Goal: Task Accomplishment & Management: Use online tool/utility

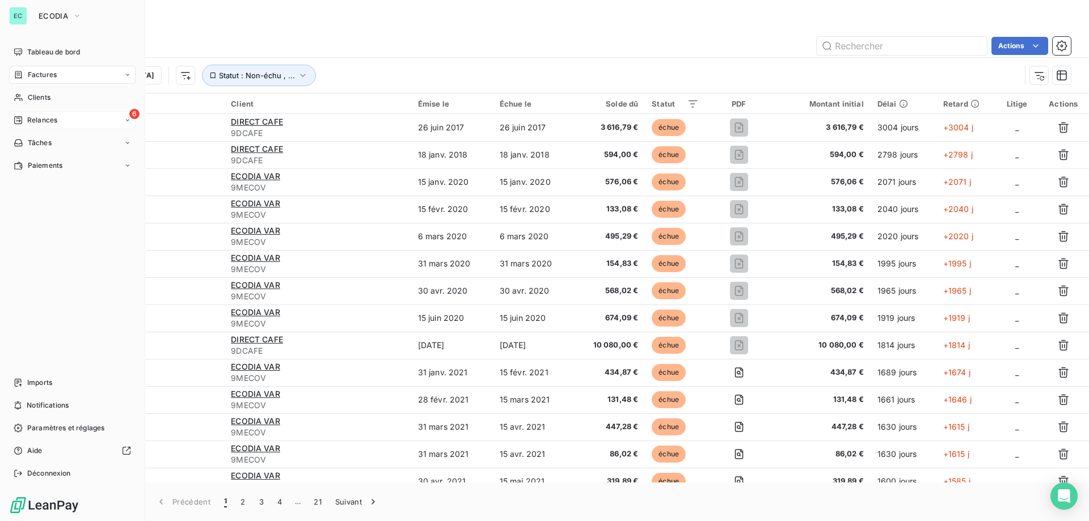
click at [28, 117] on span "Relances" at bounding box center [42, 120] width 30 height 10
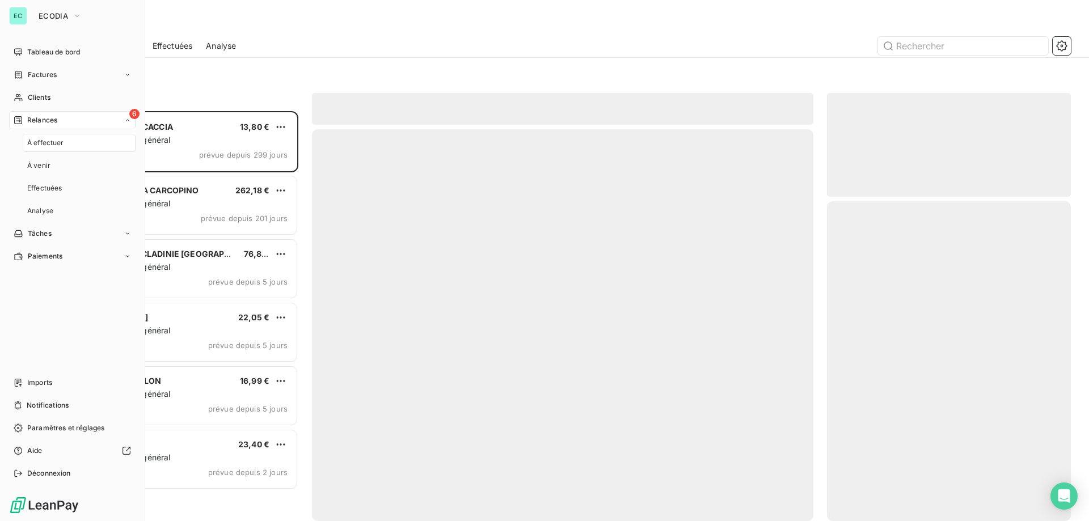
scroll to position [401, 235]
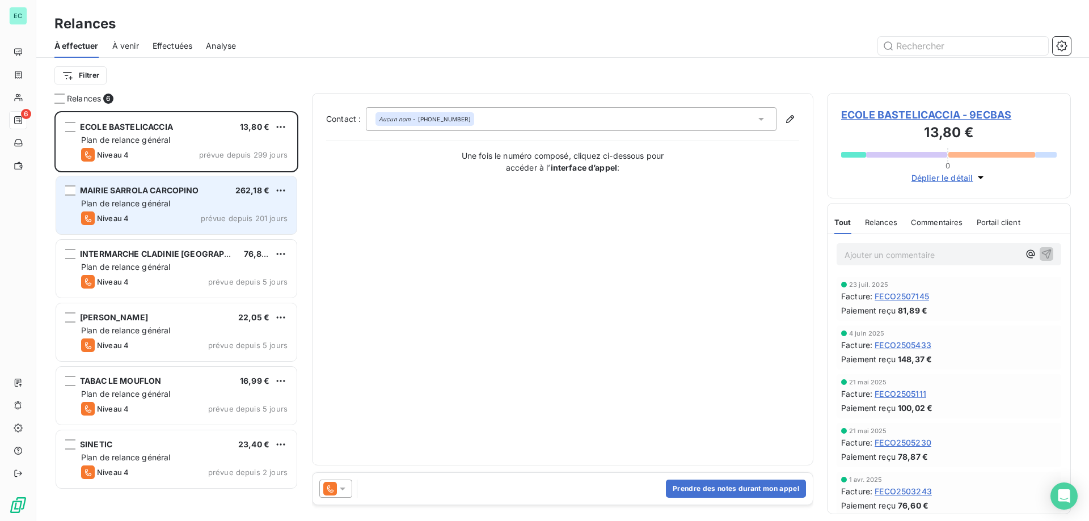
click at [246, 198] on div "Plan de relance général" at bounding box center [184, 203] width 206 height 11
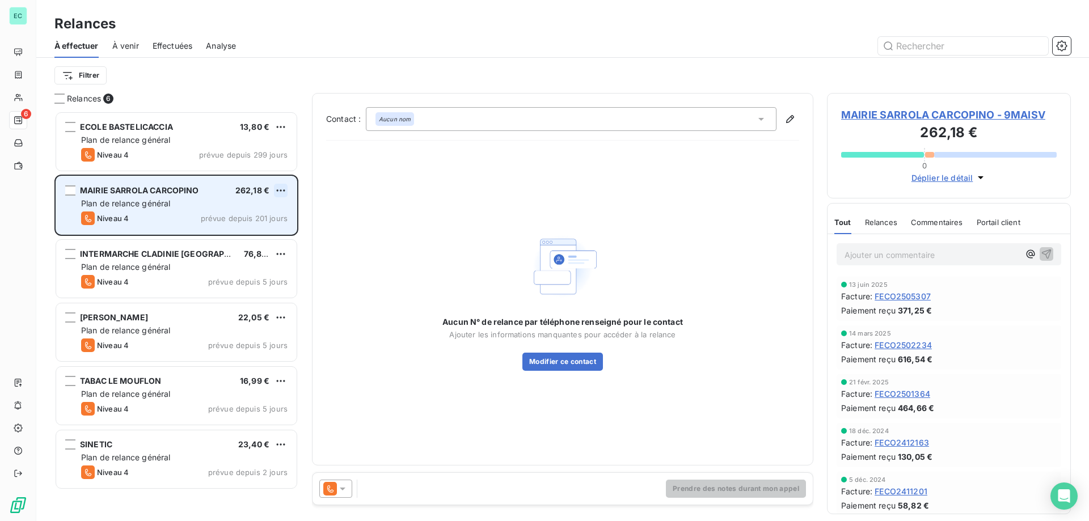
click at [282, 185] on html "EC 6 Relances À effectuer À venir Effectuées Analyse Filtrer Relances 6 ECOLE B…" at bounding box center [544, 260] width 1089 height 521
click at [257, 238] on div "Passer cette action" at bounding box center [232, 234] width 102 height 18
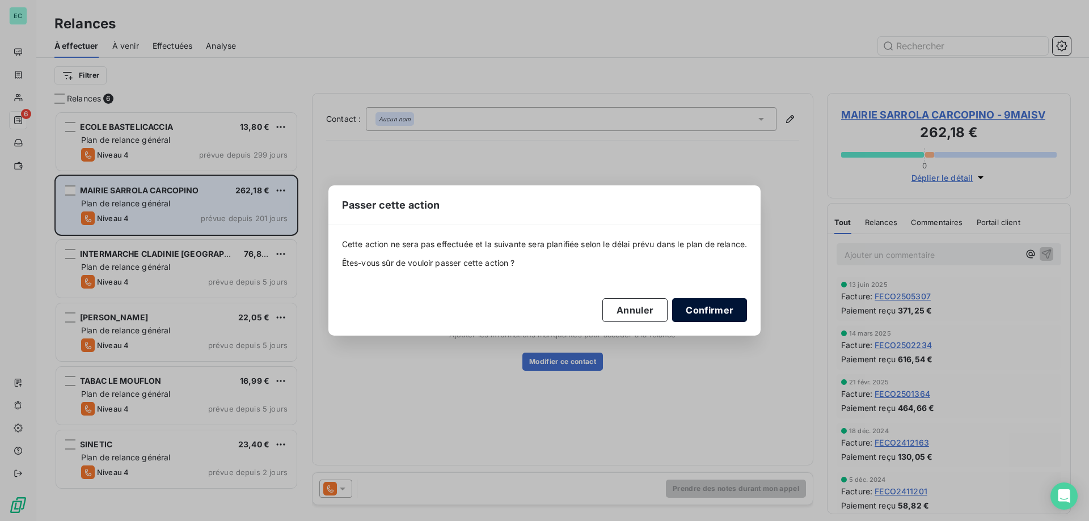
click at [700, 312] on button "Confirmer" at bounding box center [709, 310] width 75 height 24
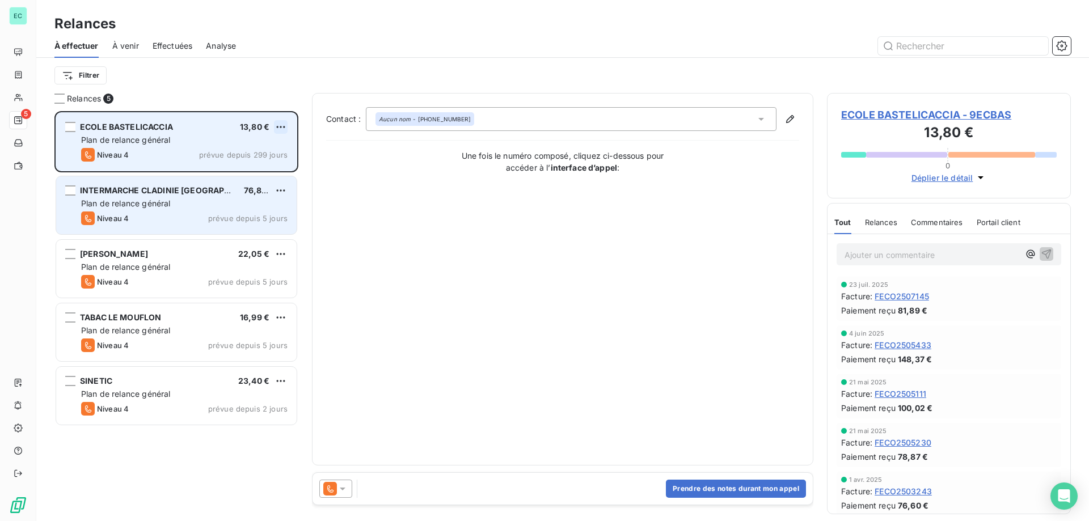
click at [285, 125] on html "EC 5 Relances À effectuer À venir Effectuées Analyse Filtrer Relances 5 ECOLE B…" at bounding box center [544, 260] width 1089 height 521
click at [264, 171] on div "Passer cette action" at bounding box center [232, 170] width 102 height 18
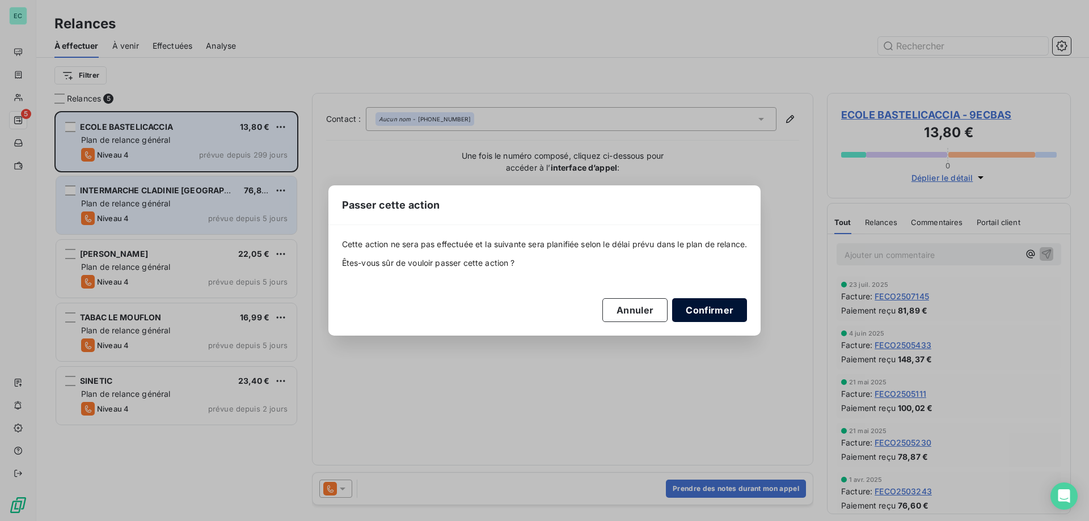
click at [722, 308] on button "Confirmer" at bounding box center [709, 310] width 75 height 24
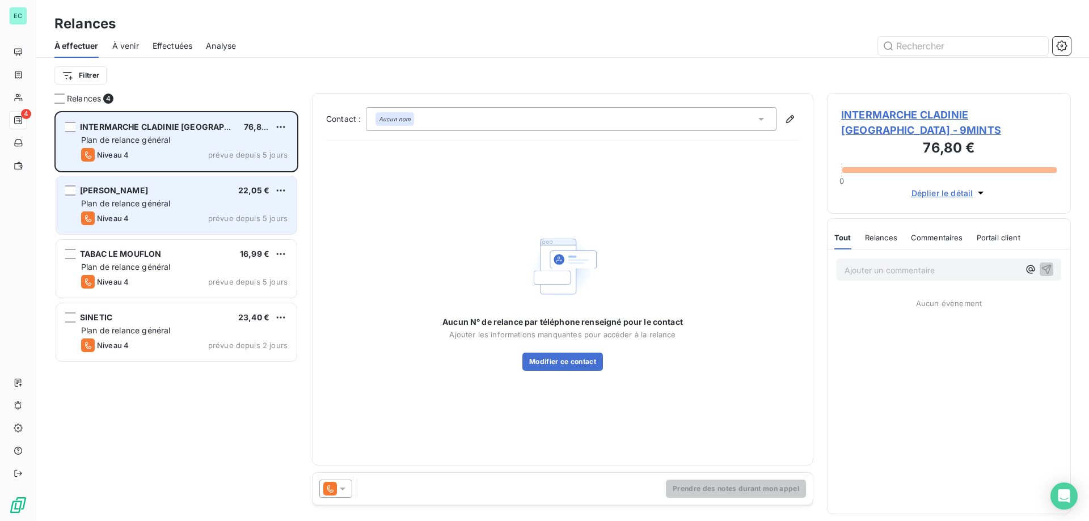
click at [211, 208] on div "Plan de relance général" at bounding box center [184, 203] width 206 height 11
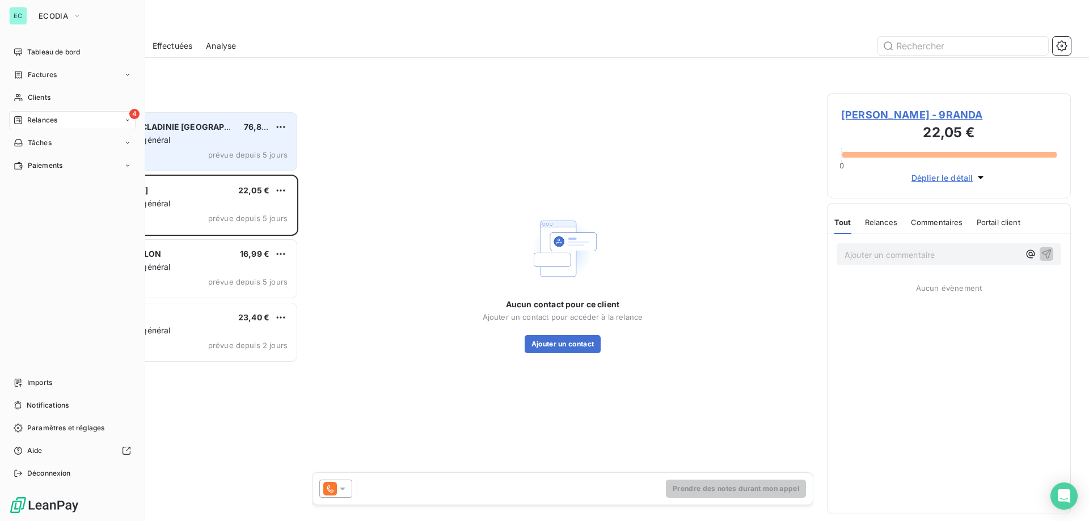
click at [101, 122] on div "4 Relances" at bounding box center [72, 120] width 126 height 18
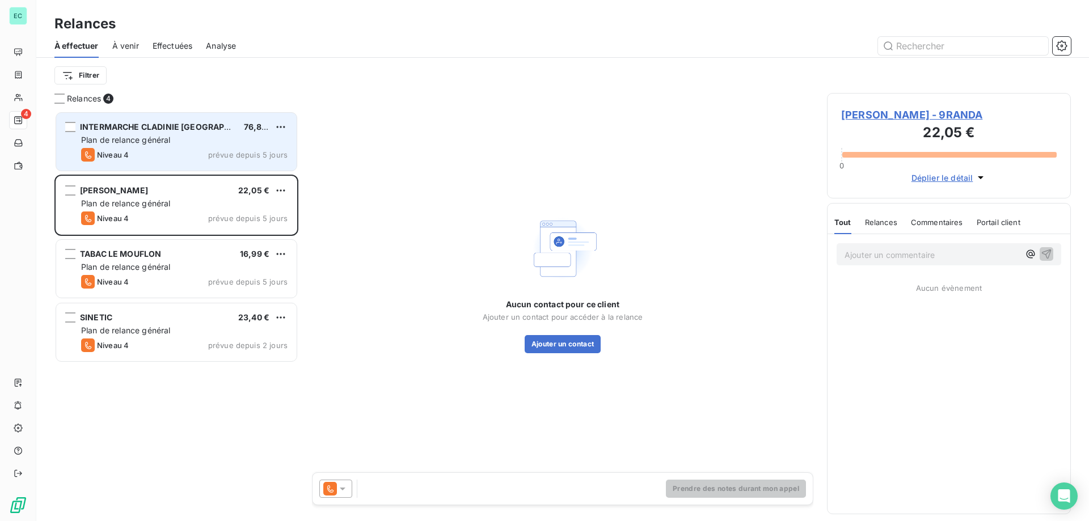
click at [171, 47] on span "Effectuées" at bounding box center [173, 45] width 40 height 11
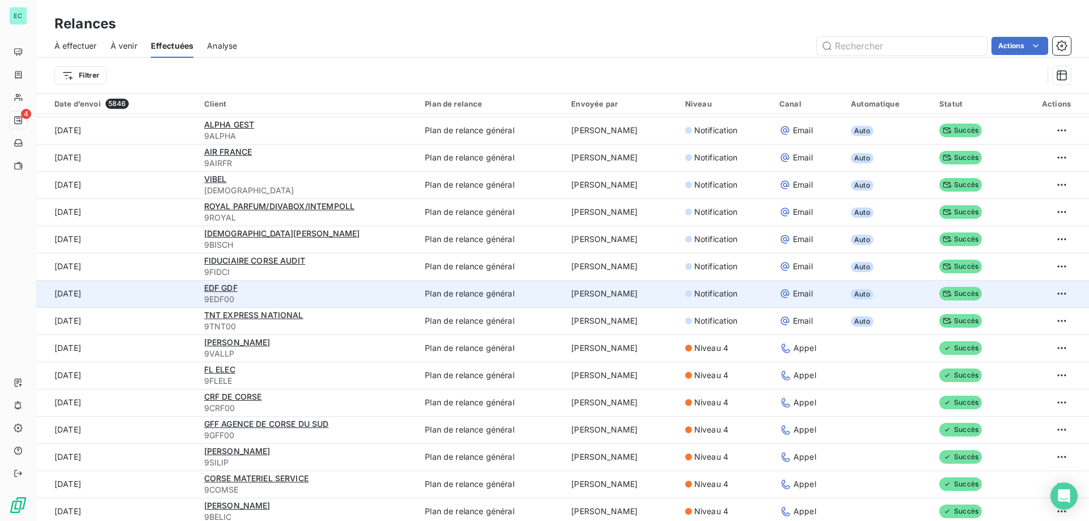
scroll to position [397, 0]
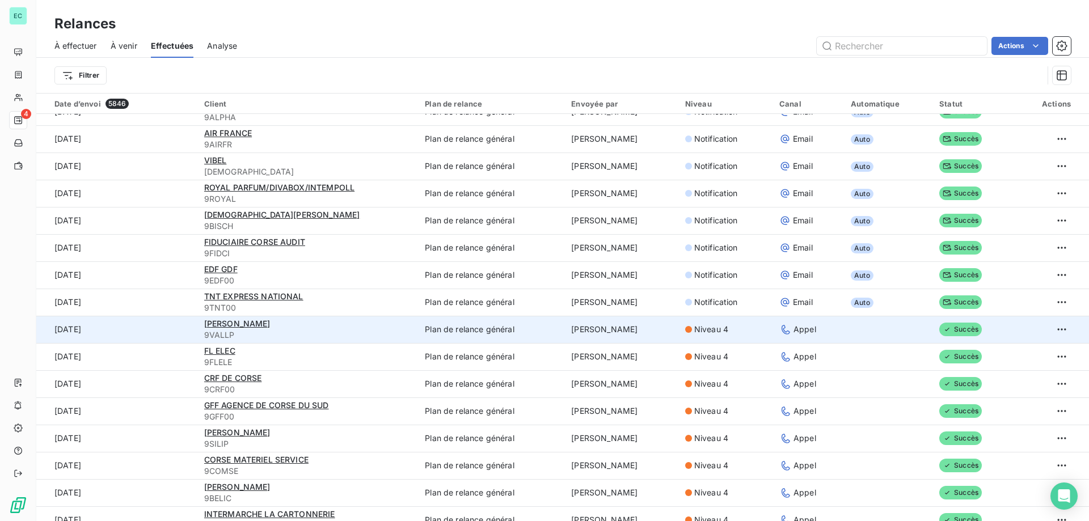
click at [465, 329] on td "Plan de relance général" at bounding box center [491, 329] width 146 height 27
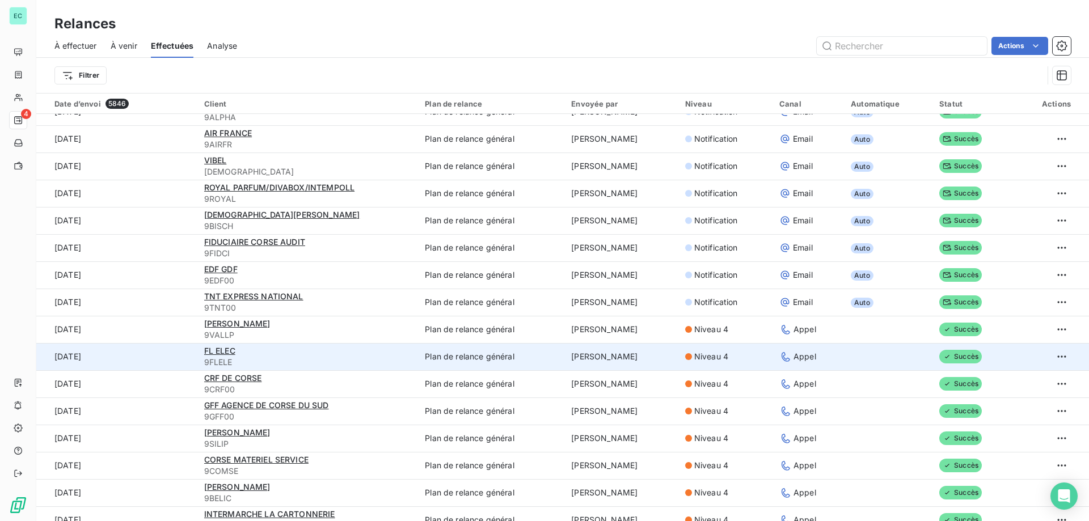
click at [450, 353] on td "Plan de relance général" at bounding box center [491, 356] width 146 height 27
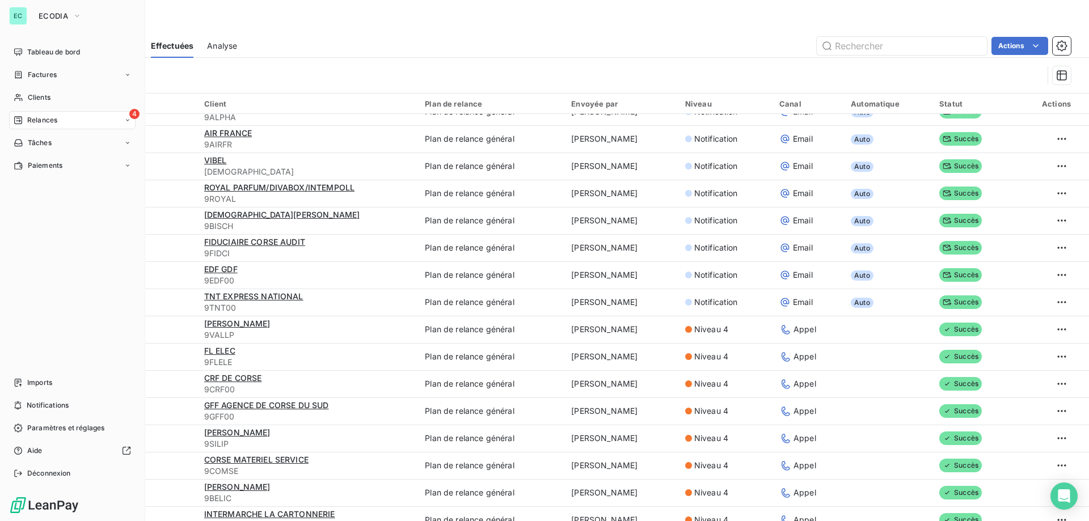
click at [50, 121] on span "Relances" at bounding box center [42, 120] width 30 height 10
click at [51, 52] on span "Tableau de bord" at bounding box center [53, 52] width 53 height 10
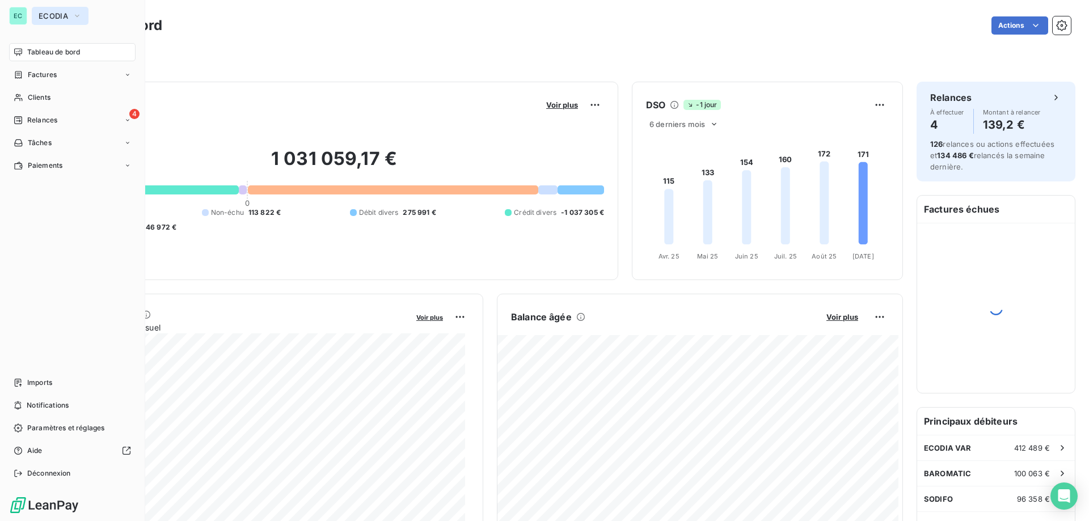
click at [47, 18] on span "ECODIA" at bounding box center [53, 15] width 29 height 9
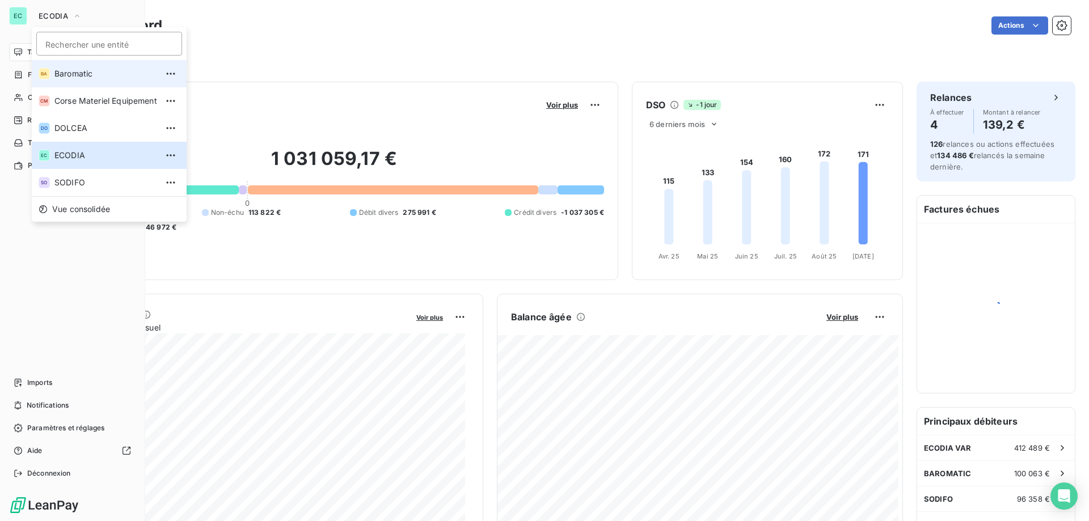
click at [83, 71] on span "Baromatic" at bounding box center [105, 73] width 103 height 11
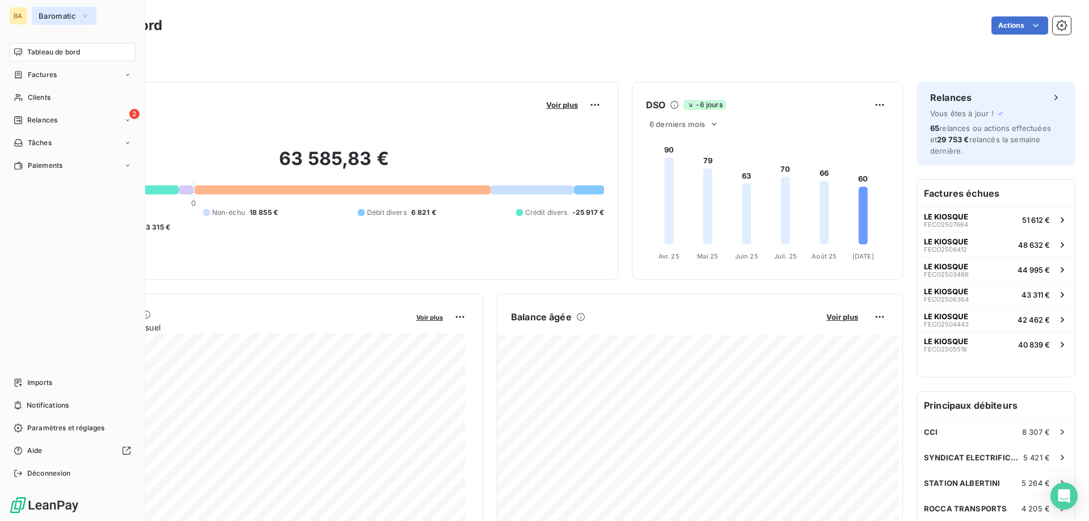
click at [57, 18] on span "Baromatic" at bounding box center [57, 15] width 37 height 9
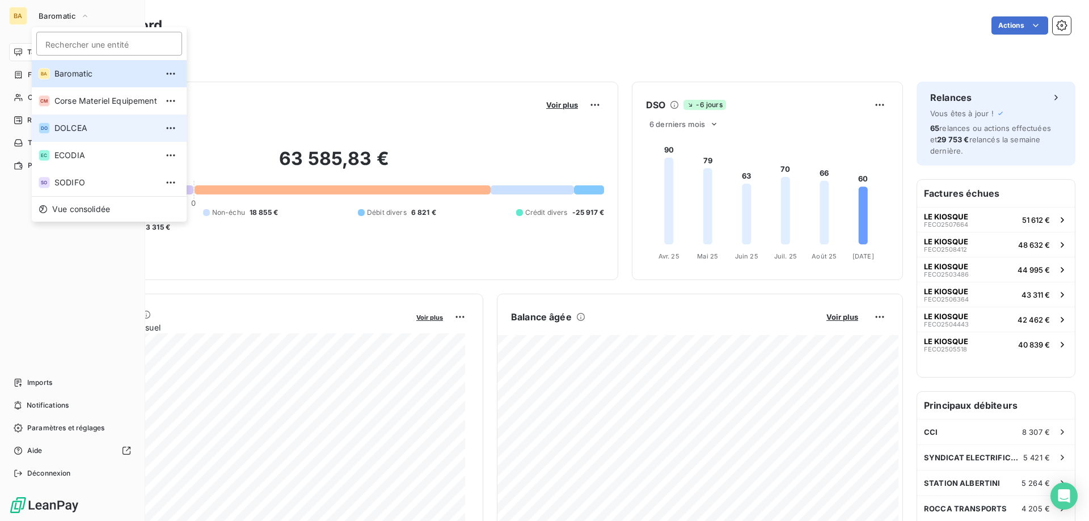
click at [82, 134] on li "DO DOLCEA" at bounding box center [109, 128] width 155 height 27
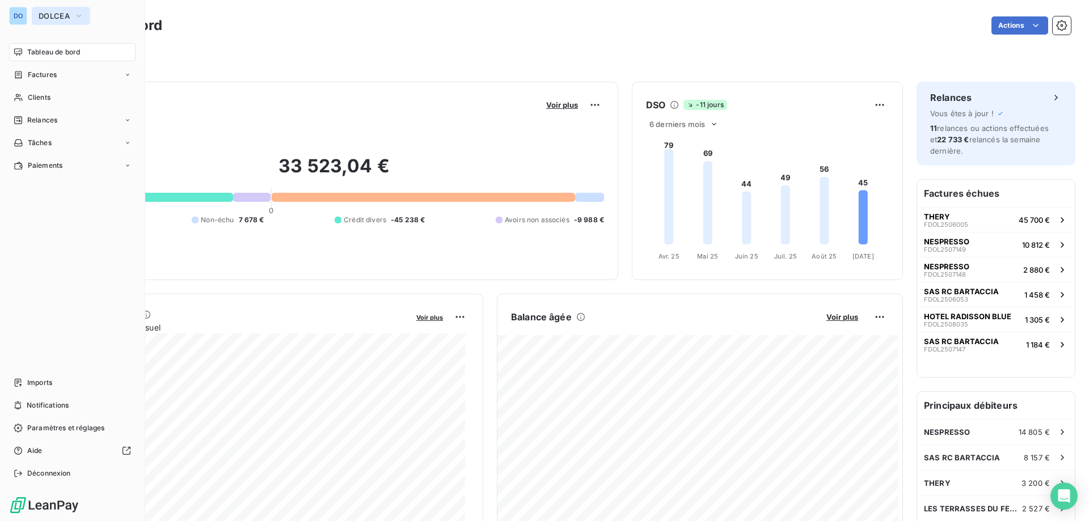
click at [51, 21] on button "DOLCEA" at bounding box center [61, 16] width 58 height 18
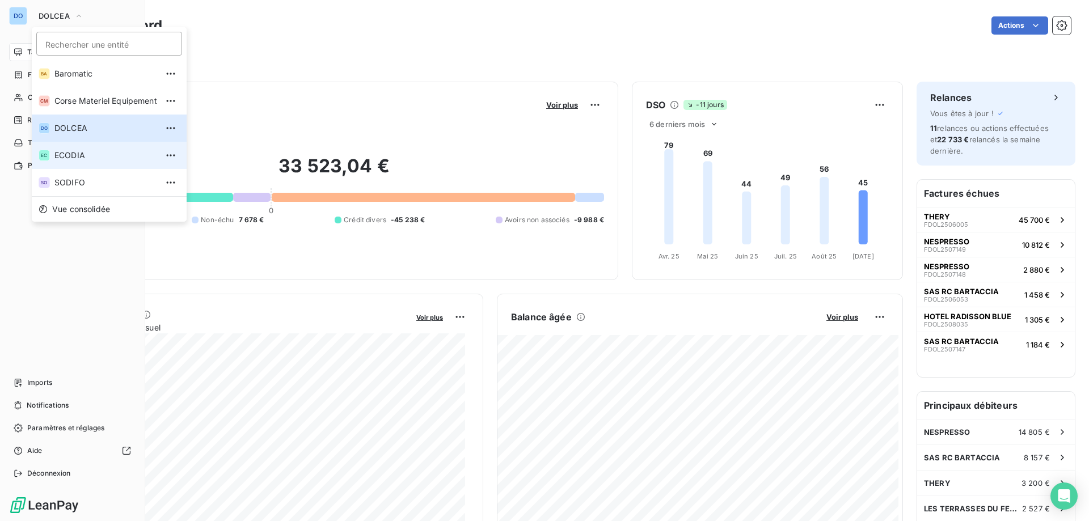
click at [80, 160] on span "ECODIA" at bounding box center [105, 155] width 103 height 11
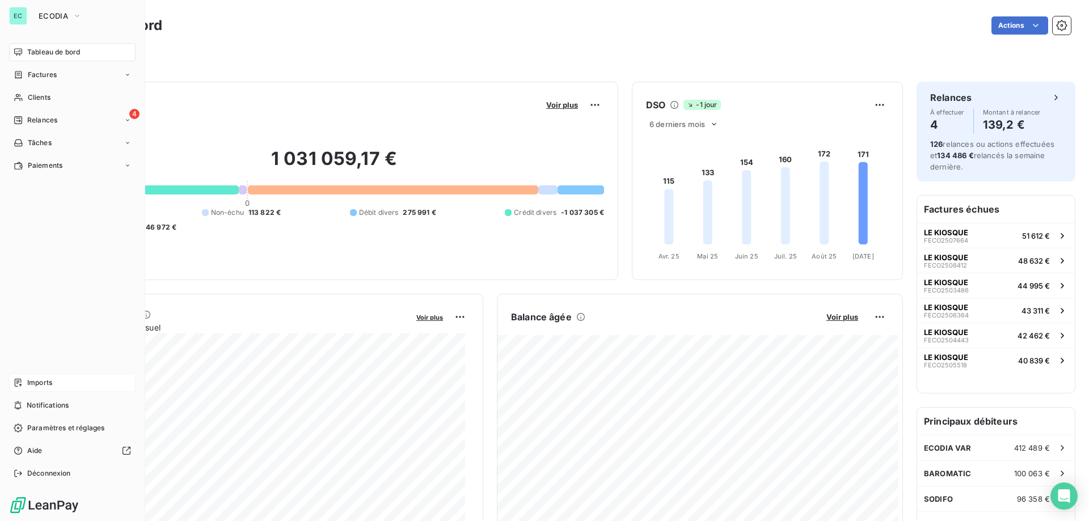
click at [56, 381] on div "Imports" at bounding box center [72, 383] width 126 height 18
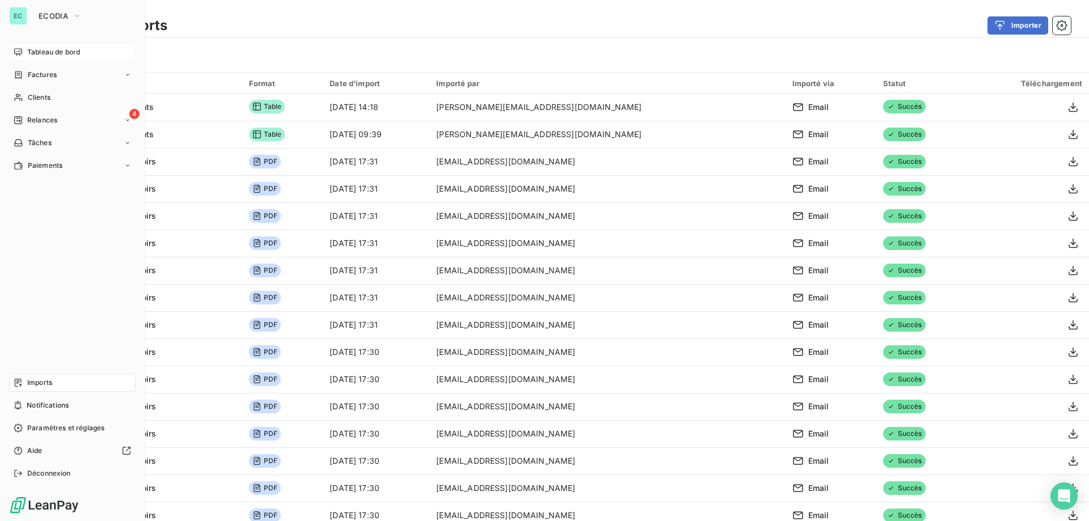
click at [49, 56] on span "Tableau de bord" at bounding box center [53, 52] width 53 height 10
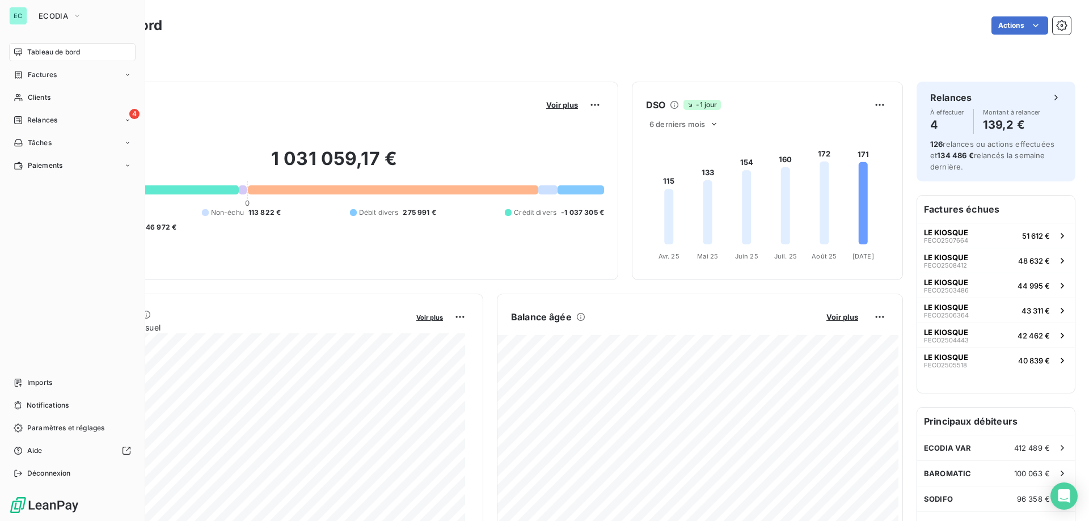
click at [56, 59] on div "Tableau de bord" at bounding box center [72, 52] width 126 height 18
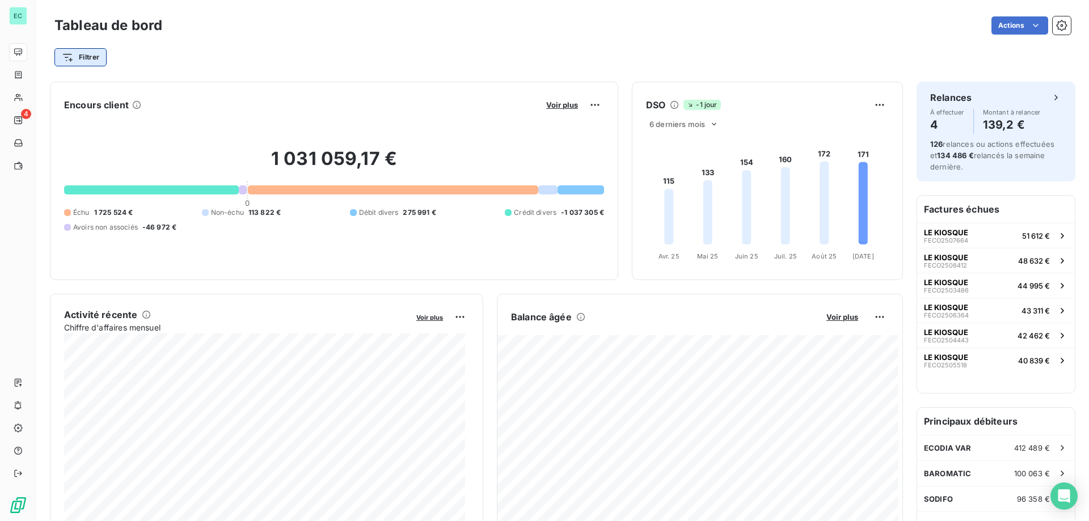
click at [90, 61] on html "EC 4 Tableau de bord Actions Filtrer Encours client Voir plus 1 031 059,17 € 0 …" at bounding box center [544, 260] width 1089 height 521
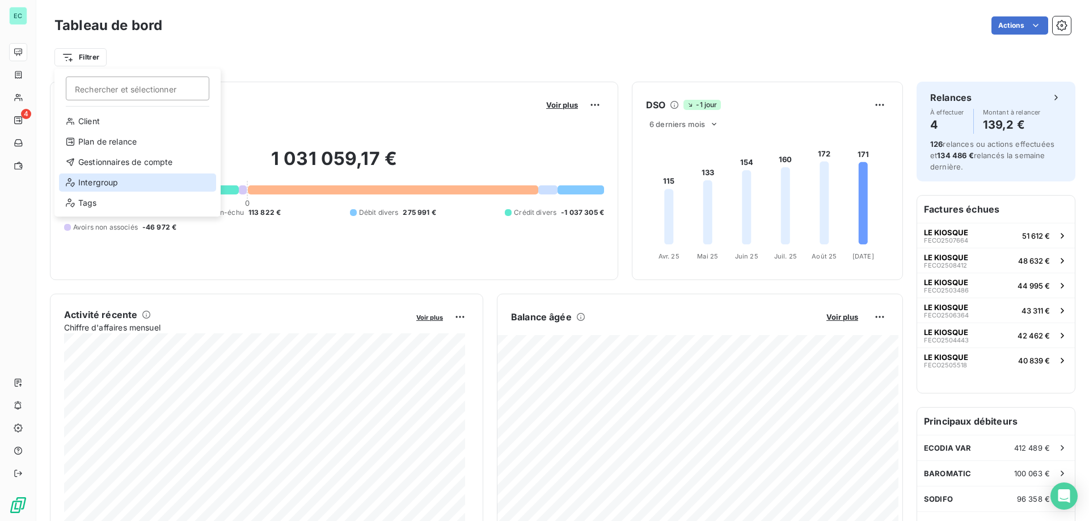
click at [105, 183] on div "Intergroup" at bounding box center [137, 183] width 157 height 18
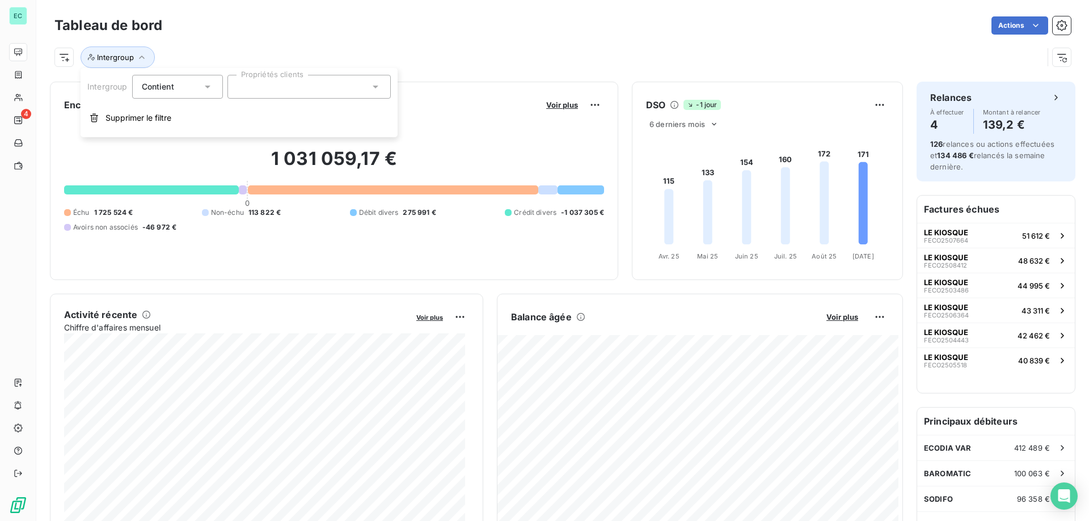
click at [180, 94] on div "Contient" at bounding box center [172, 87] width 60 height 16
click at [193, 116] on li "Contient" at bounding box center [178, 113] width 93 height 20
click at [243, 83] on input "text" at bounding box center [241, 87] width 9 height 10
click at [253, 113] on div "oui" at bounding box center [259, 115] width 16 height 14
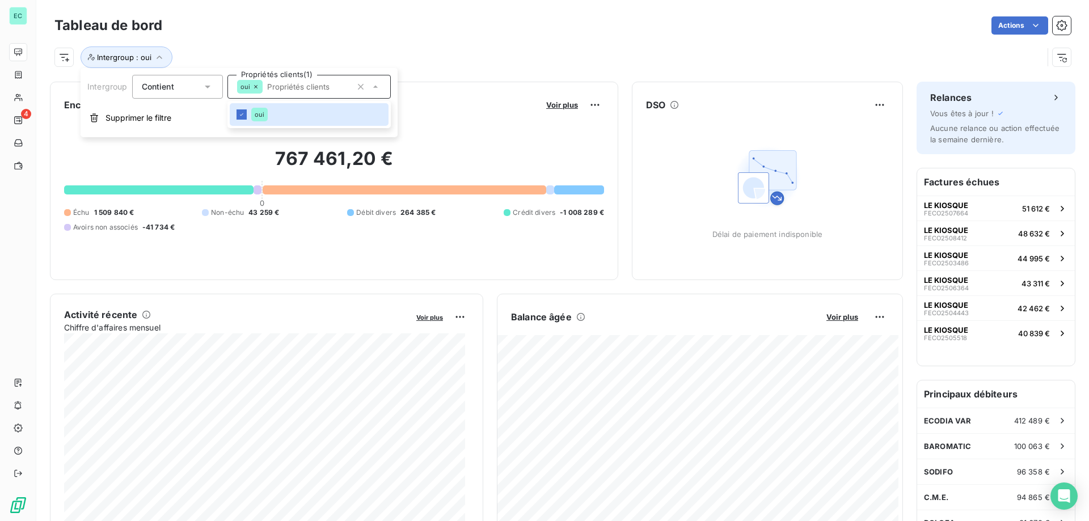
click at [196, 90] on div "Contient" at bounding box center [172, 87] width 60 height 16
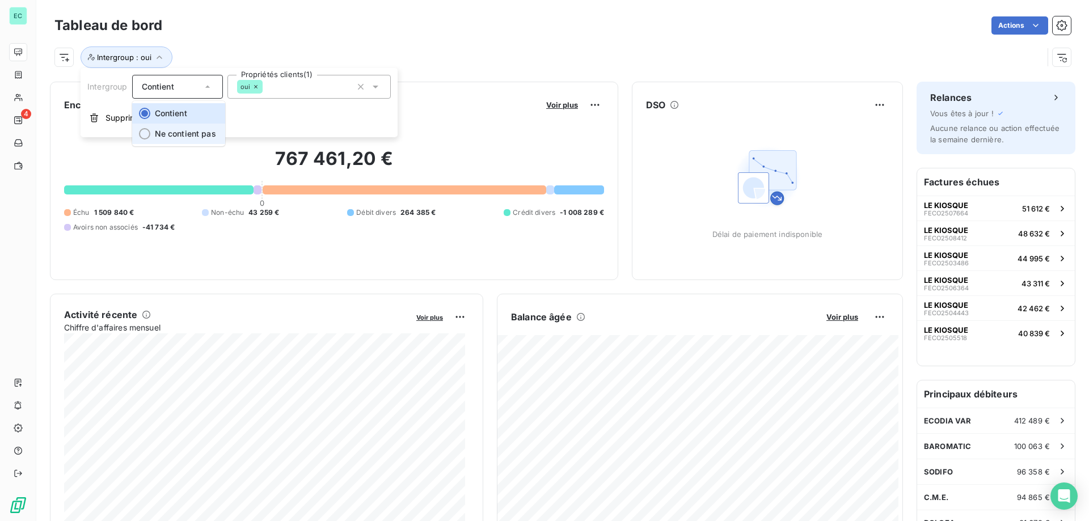
click at [174, 133] on span "Ne contient pas" at bounding box center [185, 134] width 61 height 10
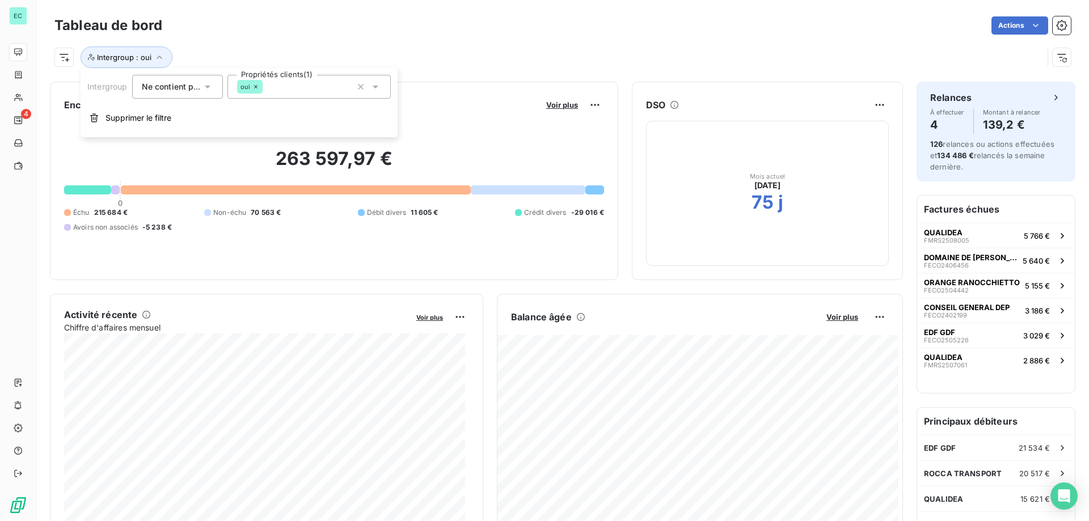
click at [431, 16] on div "Tableau de bord Actions" at bounding box center [562, 26] width 1016 height 24
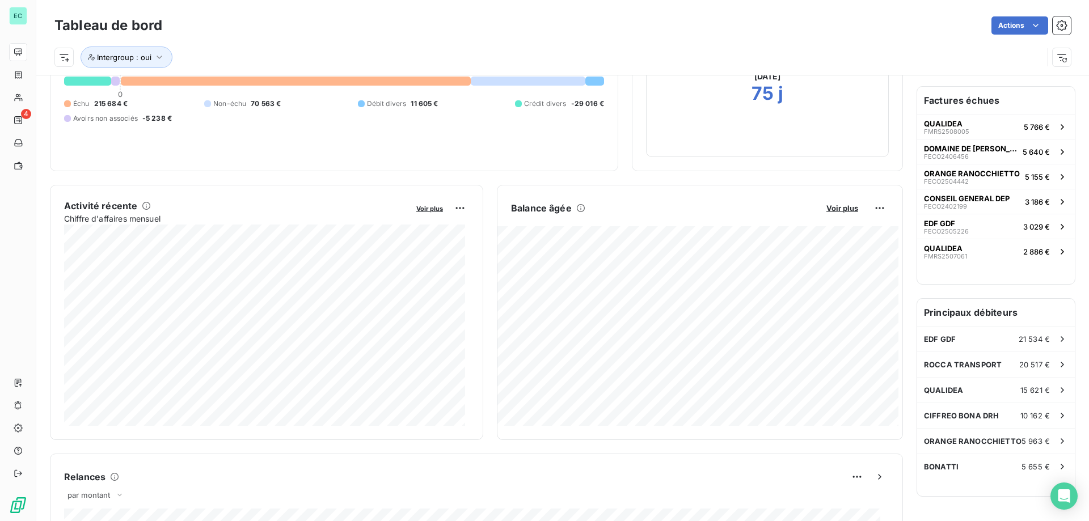
scroll to position [114, 0]
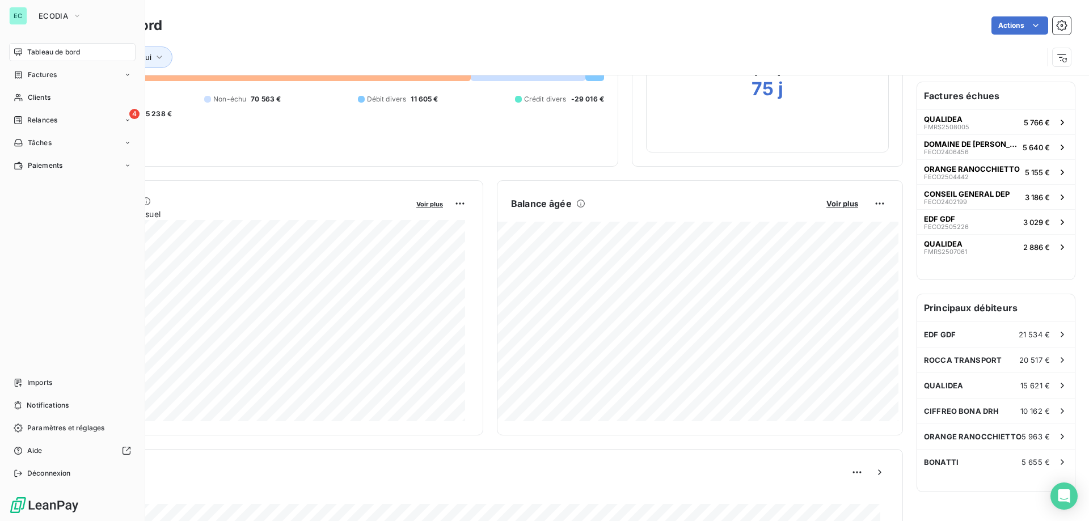
click at [83, 48] on div "Tableau de bord" at bounding box center [72, 52] width 126 height 18
